Goal: Book appointment/travel/reservation

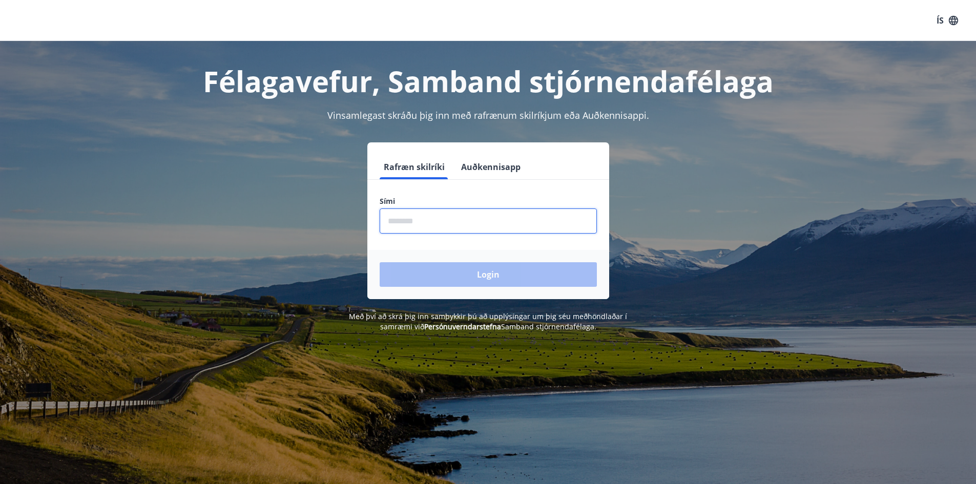
click at [391, 222] on input "phone" at bounding box center [488, 221] width 217 height 25
type input "********"
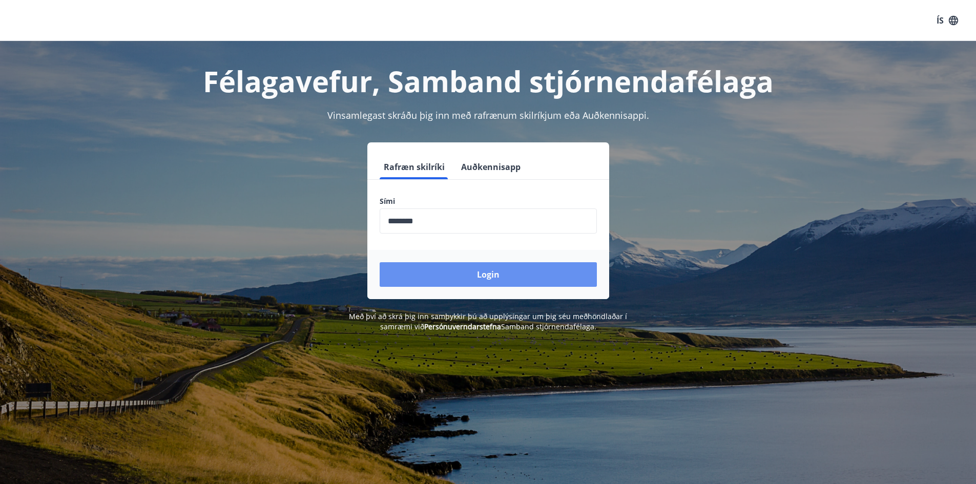
click at [417, 271] on button "Login" at bounding box center [488, 274] width 217 height 25
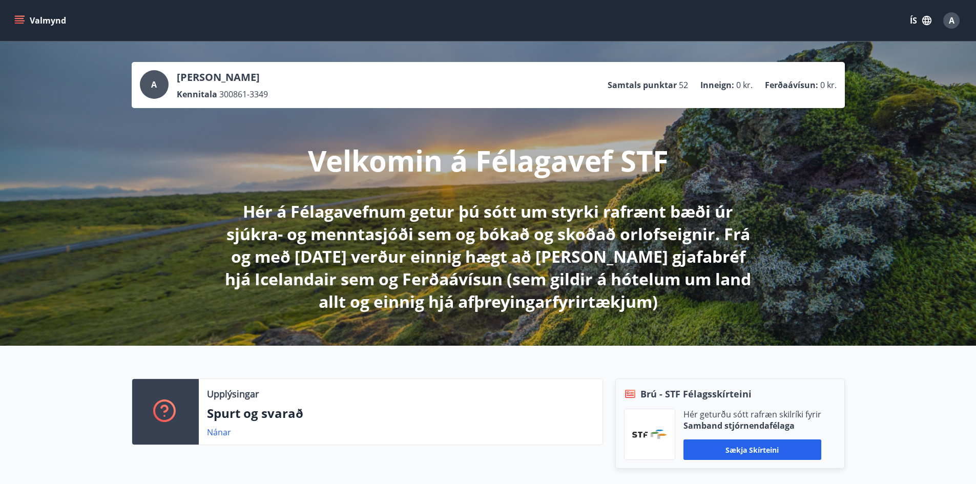
click at [21, 15] on icon "menu" at bounding box center [19, 20] width 10 height 10
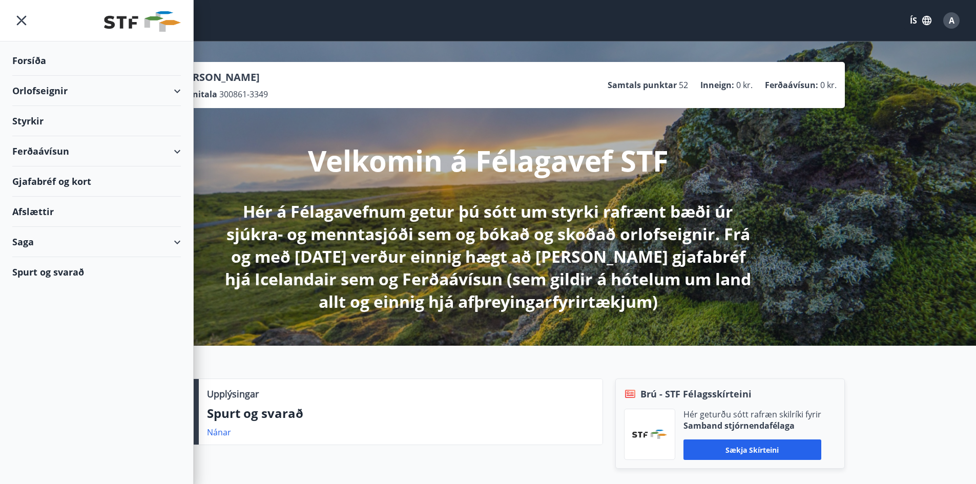
click at [178, 87] on div "Orlofseignir" at bounding box center [96, 91] width 169 height 30
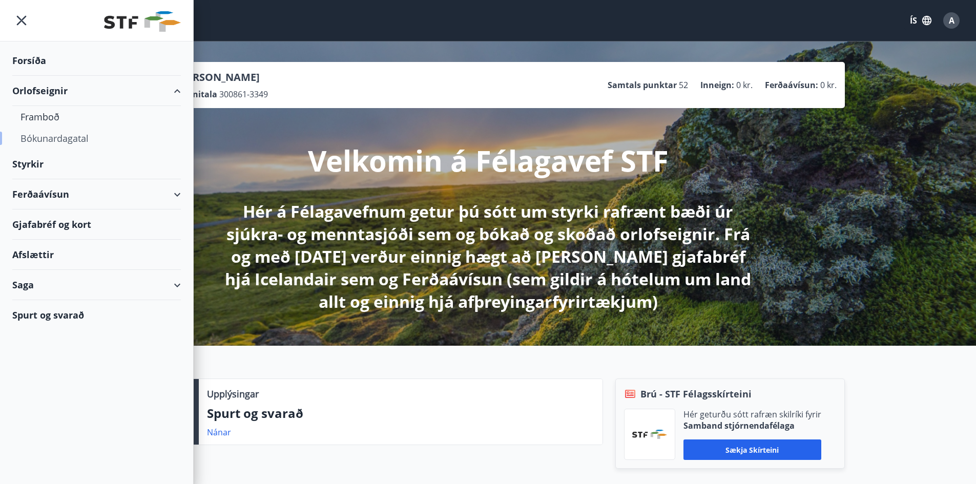
click at [69, 134] on div "Bókunardagatal" at bounding box center [97, 139] width 152 height 22
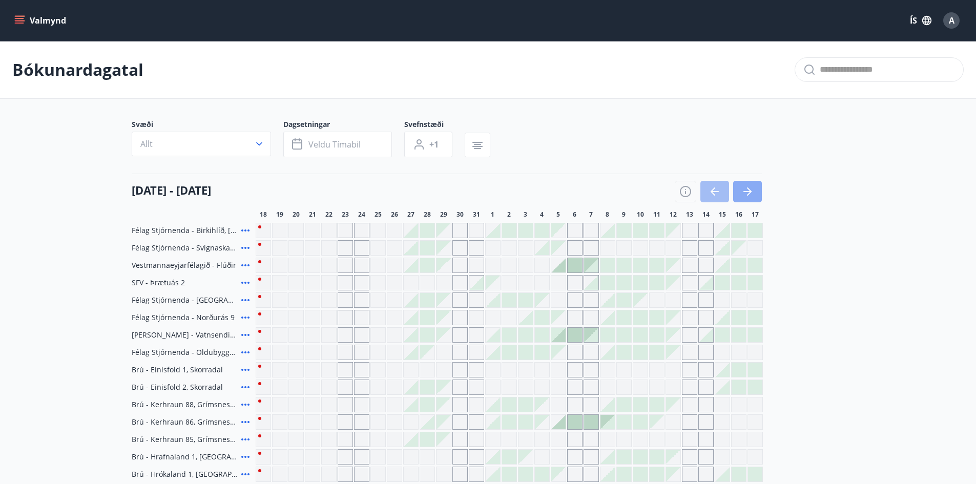
click at [748, 184] on button "button" at bounding box center [747, 192] width 29 height 22
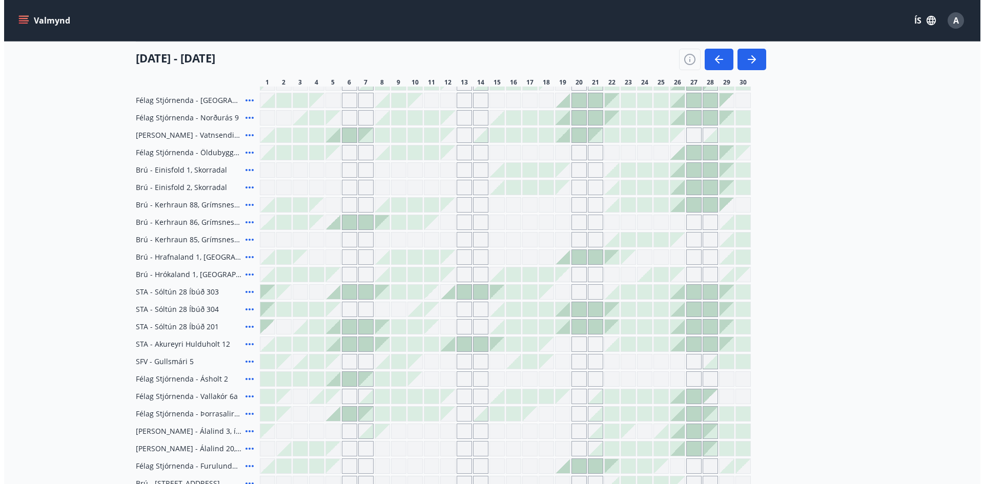
scroll to position [205, 0]
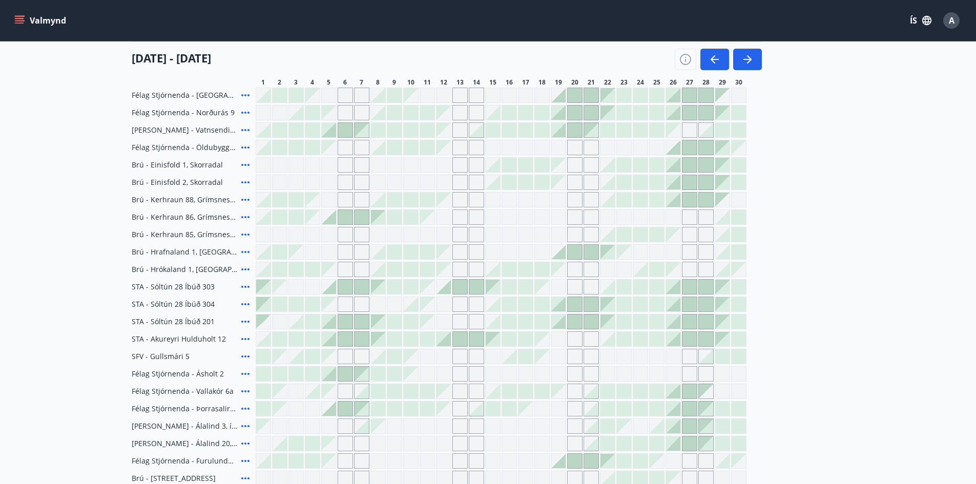
click at [244, 336] on icon at bounding box center [245, 339] width 12 height 12
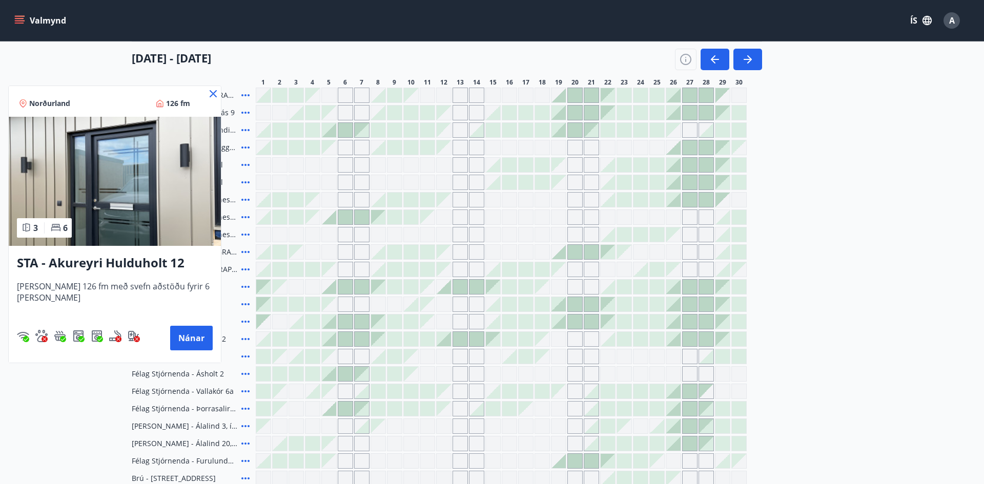
click at [137, 259] on h3 "STA - Akureyri Hulduholt 12" at bounding box center [115, 263] width 196 height 18
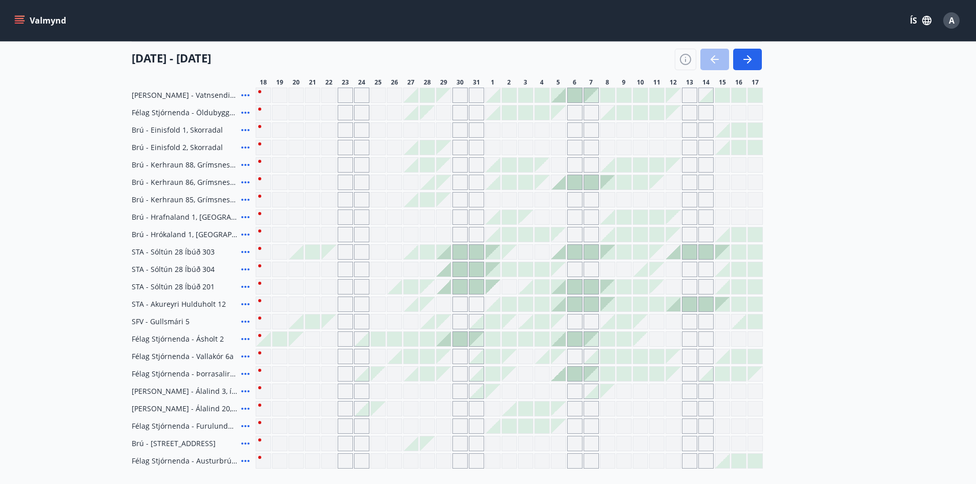
scroll to position [258, 0]
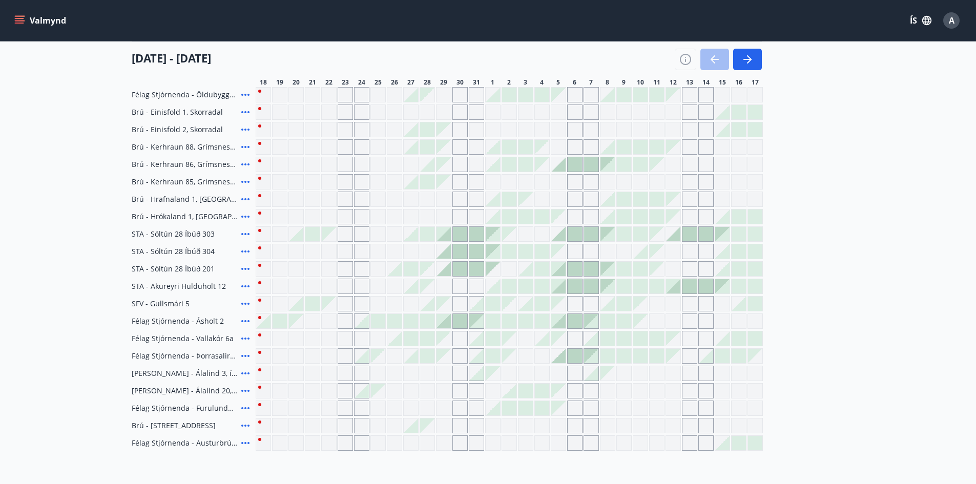
click at [246, 442] on icon at bounding box center [245, 443] width 12 height 12
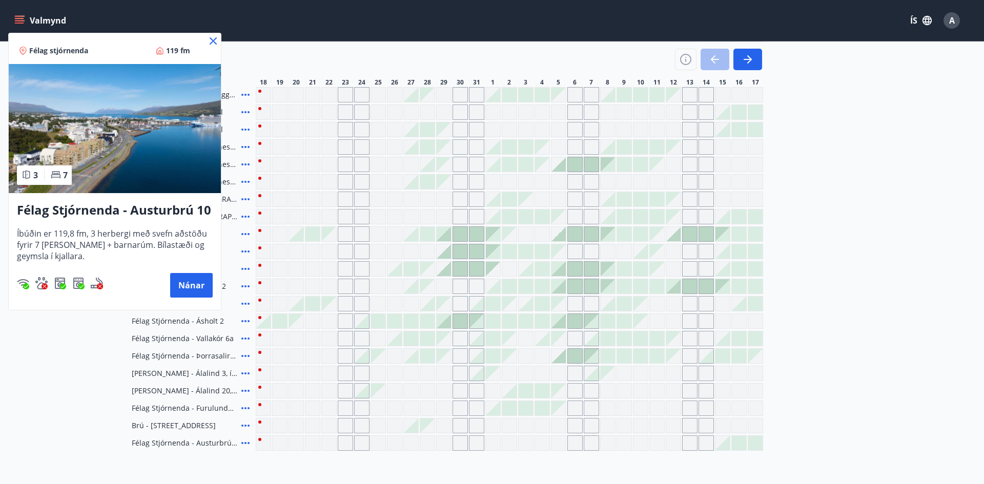
click at [212, 37] on icon at bounding box center [213, 41] width 12 height 12
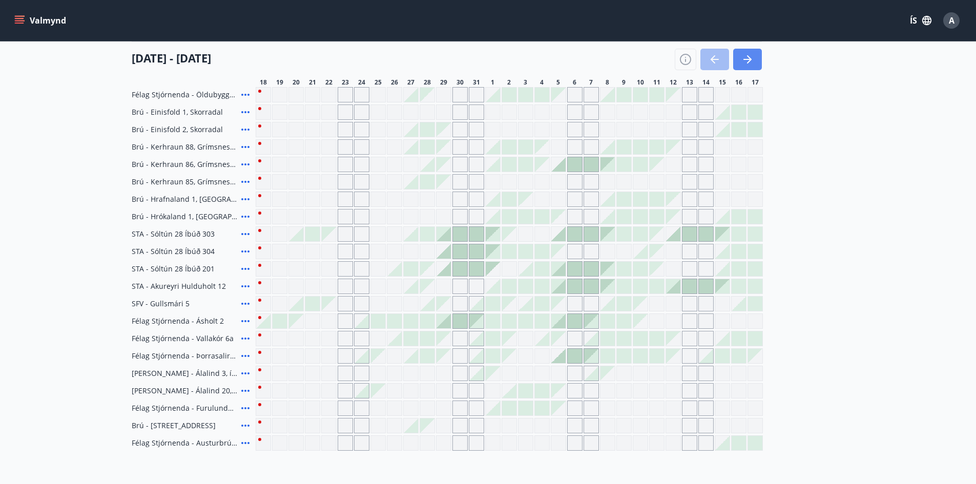
click at [749, 53] on icon "button" at bounding box center [748, 59] width 12 height 12
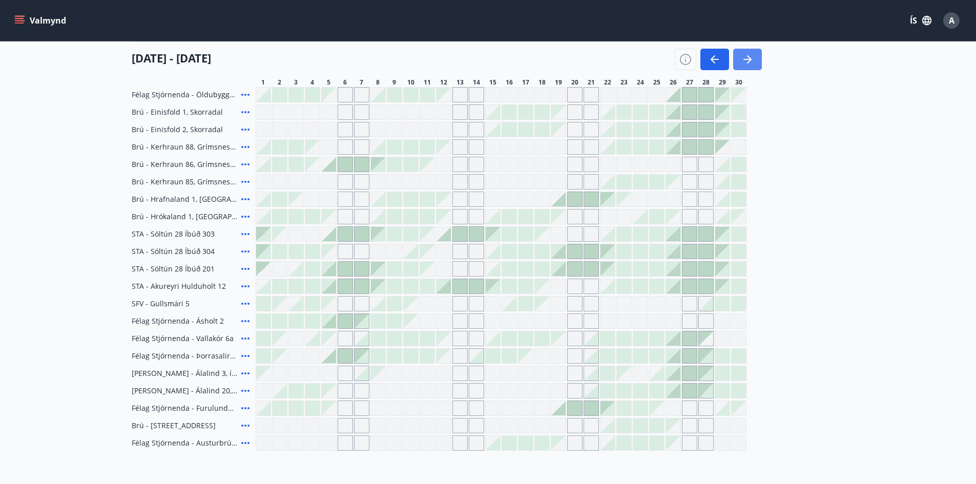
click at [749, 53] on icon "button" at bounding box center [748, 59] width 12 height 12
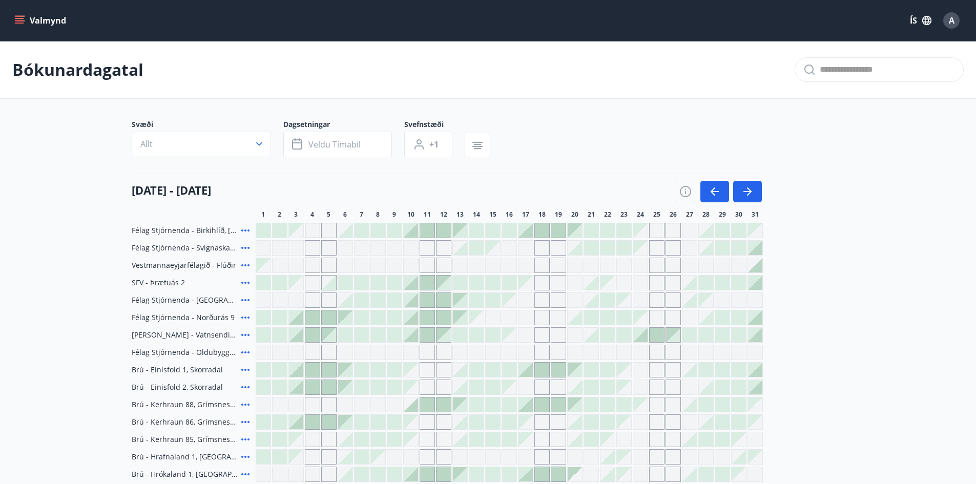
scroll to position [51, 0]
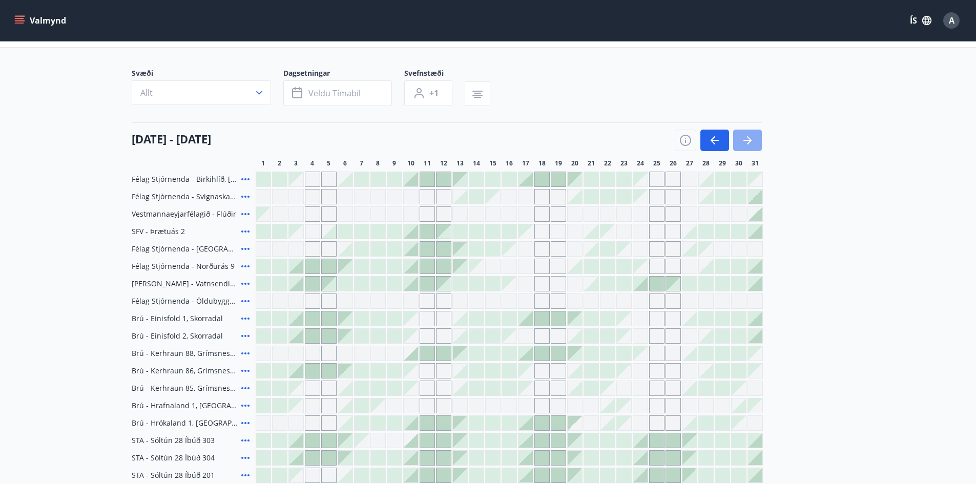
click at [748, 137] on icon "button" at bounding box center [749, 140] width 5 height 8
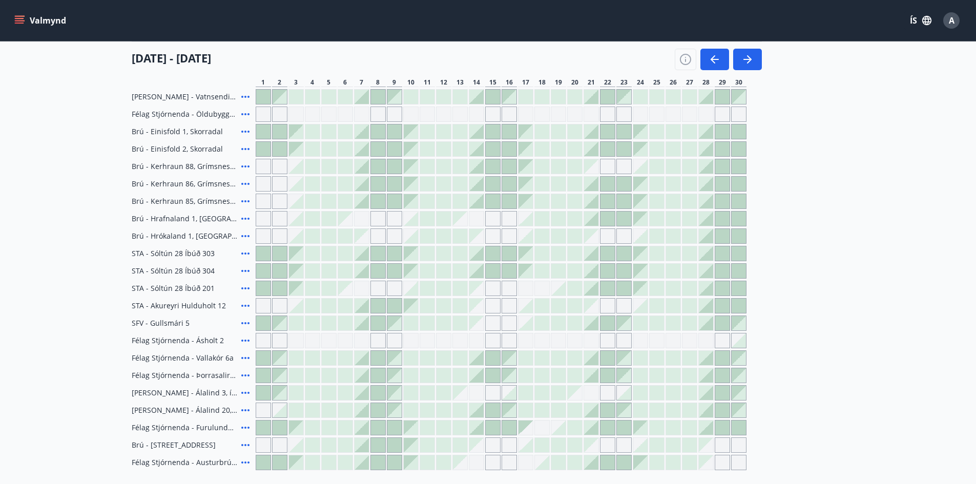
scroll to position [256, 0]
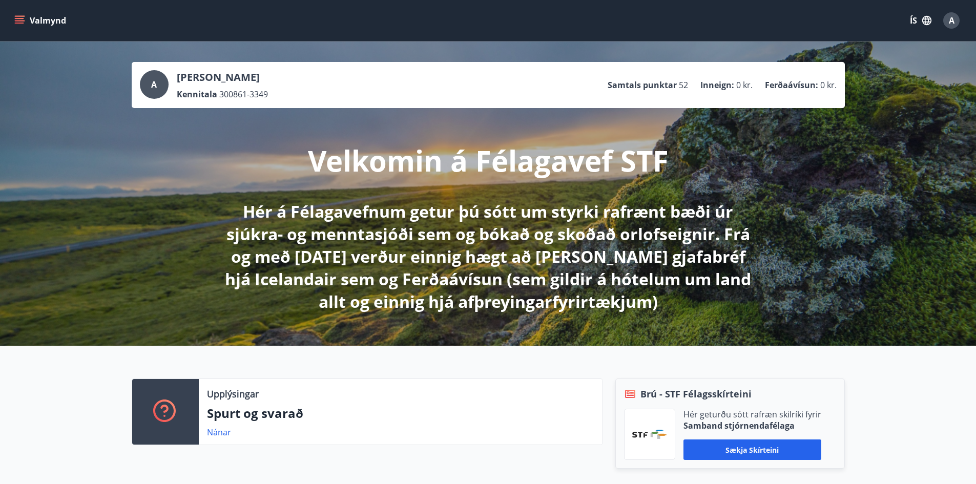
click at [19, 16] on icon "menu" at bounding box center [20, 16] width 11 height 1
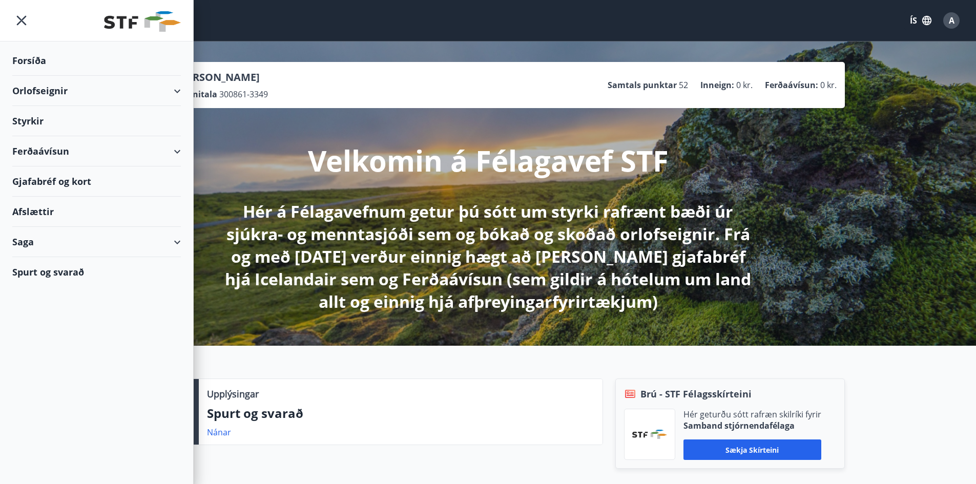
click at [40, 91] on div "Orlofseignir" at bounding box center [96, 91] width 169 height 30
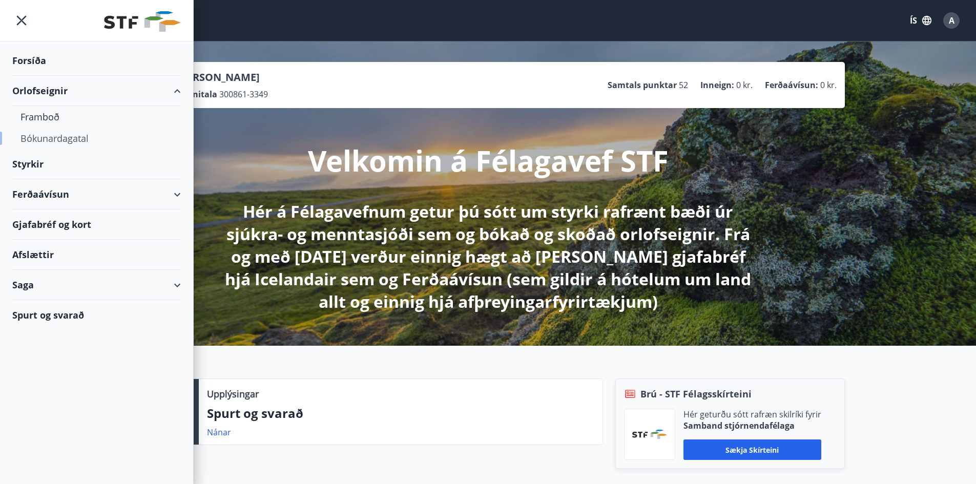
click at [49, 136] on div "Bókunardagatal" at bounding box center [97, 139] width 152 height 22
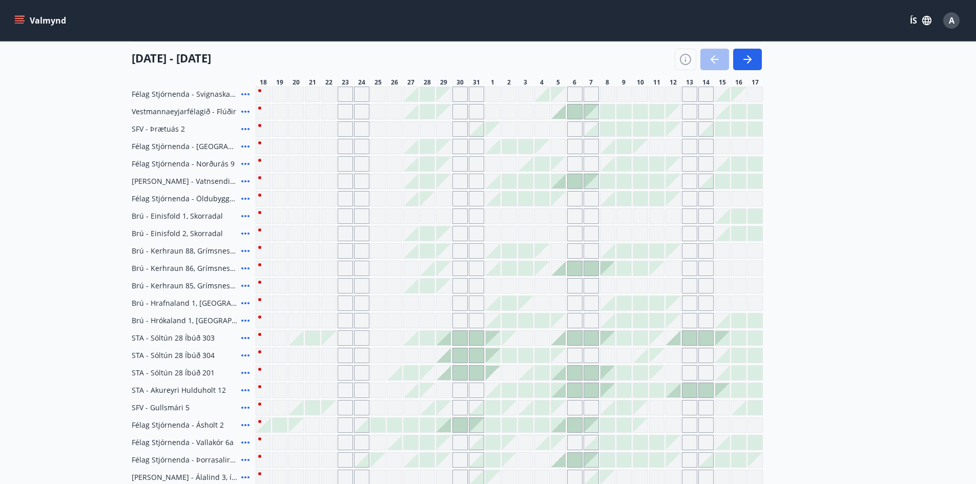
scroll to position [103, 0]
